Goal: Find contact information: Find contact information

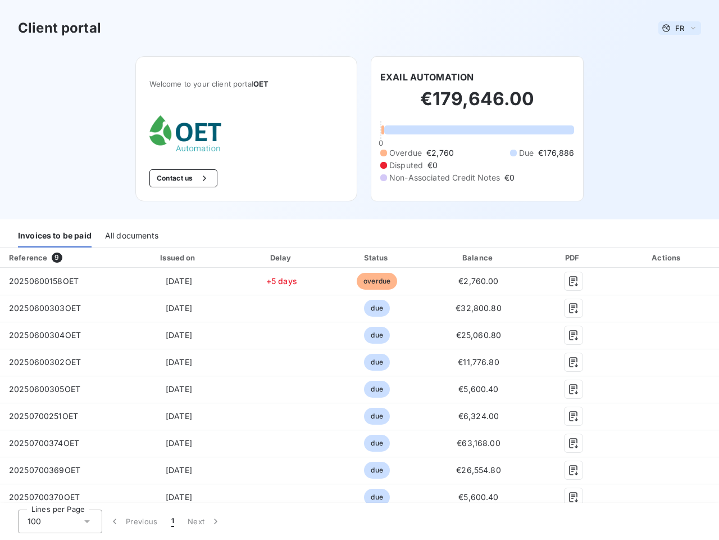
click at [676, 28] on span "FR" at bounding box center [680, 28] width 9 height 9
click at [177, 178] on button "Contact us" at bounding box center [184, 178] width 68 height 18
